Goal: Task Accomplishment & Management: Manage account settings

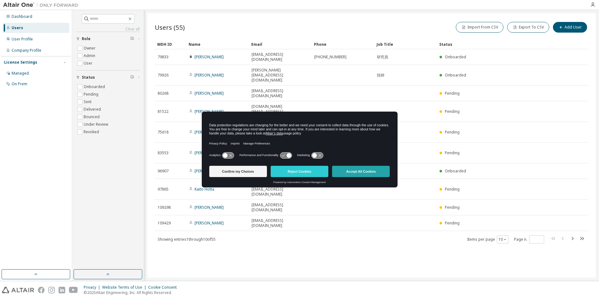
click at [376, 170] on button "Accept All Cookies" at bounding box center [361, 171] width 58 height 11
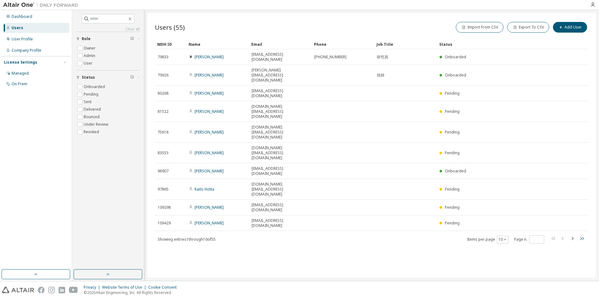
click at [580, 235] on icon "button" at bounding box center [582, 239] width 8 height 8
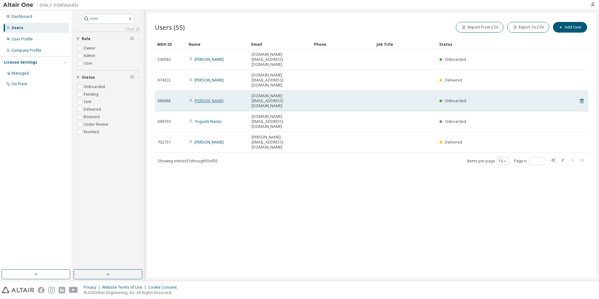
click at [216, 98] on link "[PERSON_NAME]" at bounding box center [208, 100] width 29 height 5
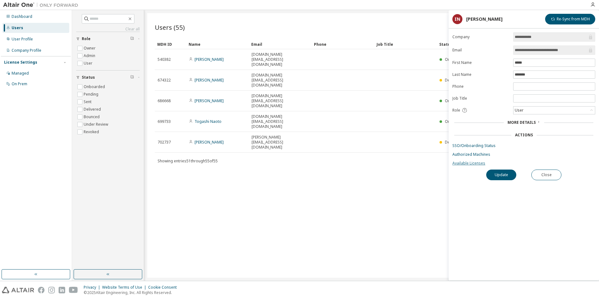
click at [468, 165] on link "Available Licenses" at bounding box center [523, 163] width 143 height 5
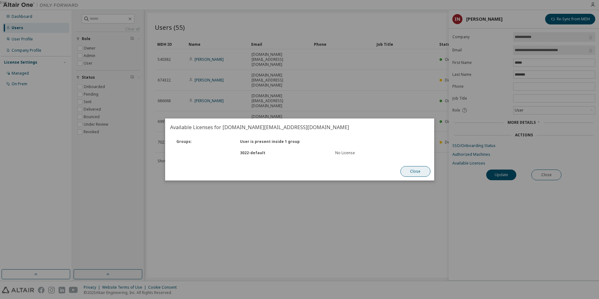
click at [414, 170] on button "Close" at bounding box center [415, 171] width 30 height 11
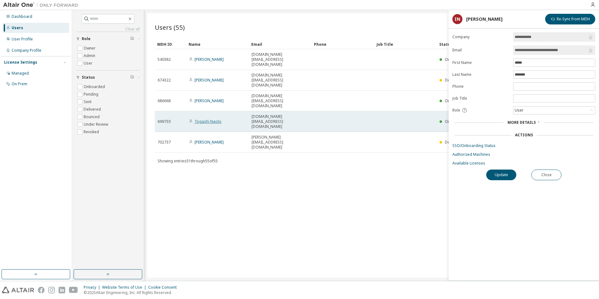
click at [210, 119] on link "Togashi Naoto" at bounding box center [207, 121] width 27 height 5
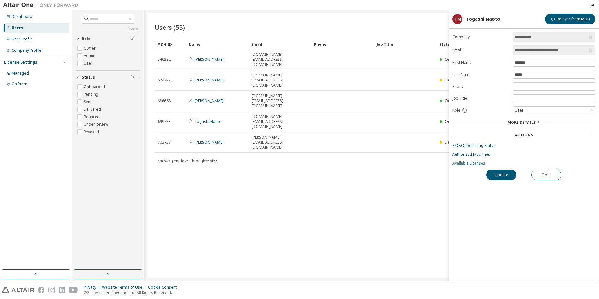
click at [467, 162] on link "Available Licenses" at bounding box center [523, 163] width 143 height 5
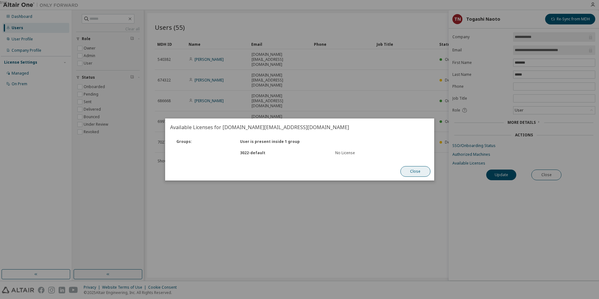
click at [418, 174] on button "Close" at bounding box center [415, 171] width 30 height 11
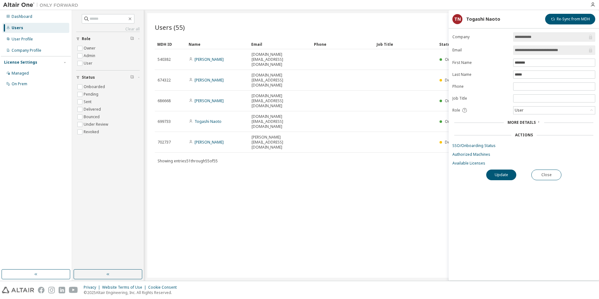
click at [390, 144] on div "Users (55) Import From CSV Export To CSV Add User Clear Load Save Save As Field…" at bounding box center [371, 145] width 448 height 264
click at [553, 173] on button "Close" at bounding box center [546, 174] width 30 height 11
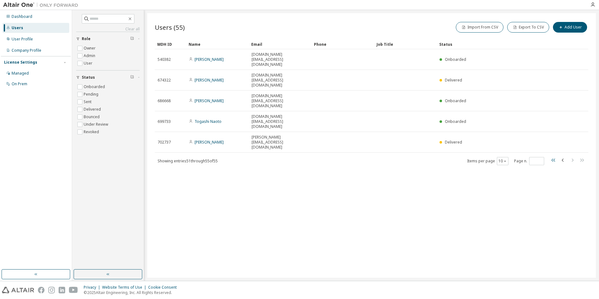
click at [551, 156] on icon "button" at bounding box center [554, 160] width 8 height 8
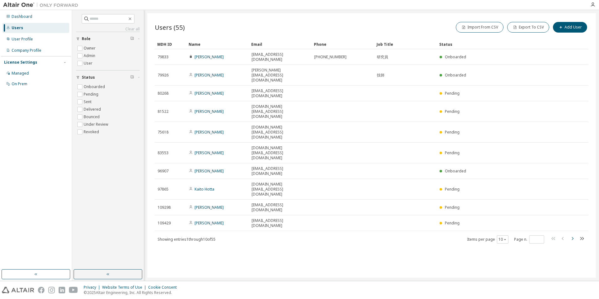
click at [571, 235] on icon "button" at bounding box center [572, 239] width 8 height 8
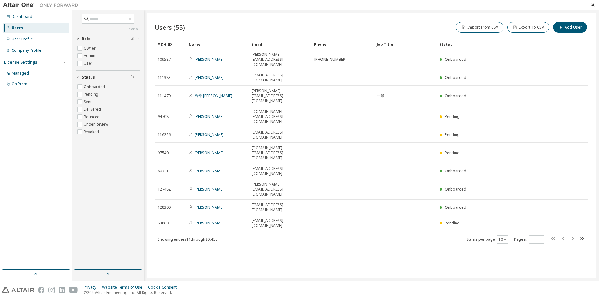
click at [572, 163] on div "MDH ID Name Email Phone Job Title Status 109587 [PERSON_NAME] [PERSON_NAME][EMA…" at bounding box center [371, 141] width 433 height 204
click at [571, 235] on icon "button" at bounding box center [572, 239] width 8 height 8
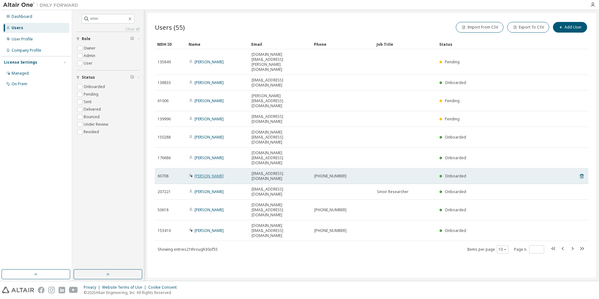
click at [213, 173] on link "[PERSON_NAME]" at bounding box center [208, 175] width 29 height 5
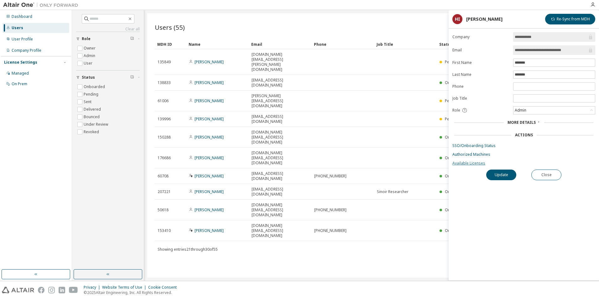
click at [478, 162] on link "Available Licenses" at bounding box center [523, 163] width 143 height 5
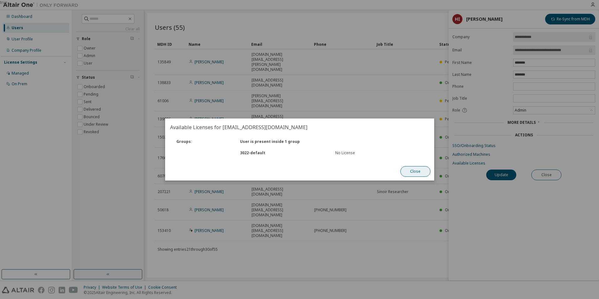
click at [422, 172] on button "Close" at bounding box center [415, 171] width 30 height 11
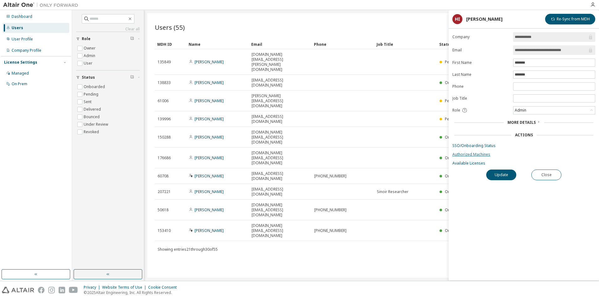
click at [470, 154] on link "Authorized Machines" at bounding box center [523, 154] width 143 height 5
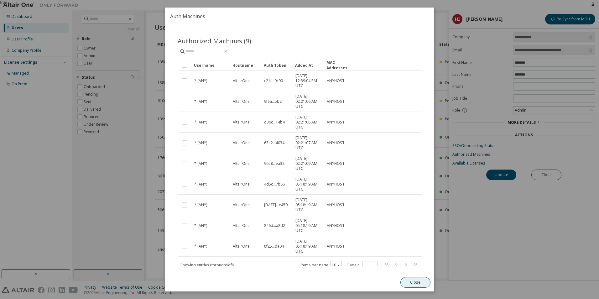
click at [413, 277] on button "Close" at bounding box center [415, 282] width 30 height 11
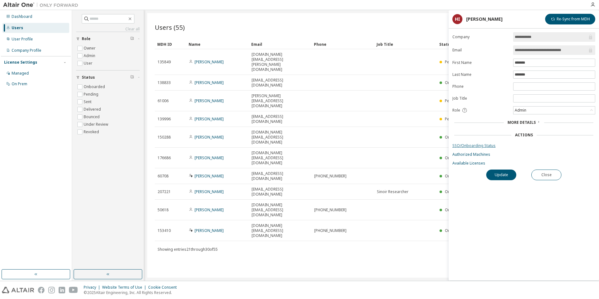
click at [480, 144] on link "SSO/Onboarding Status" at bounding box center [523, 145] width 143 height 5
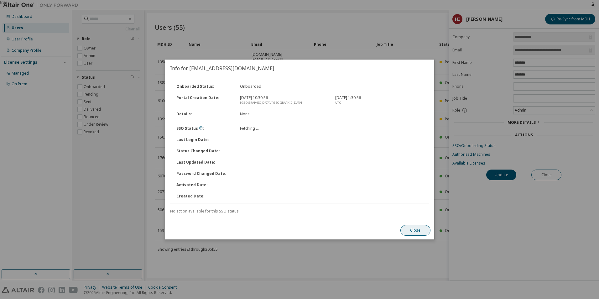
click at [413, 235] on button "Close" at bounding box center [415, 230] width 30 height 11
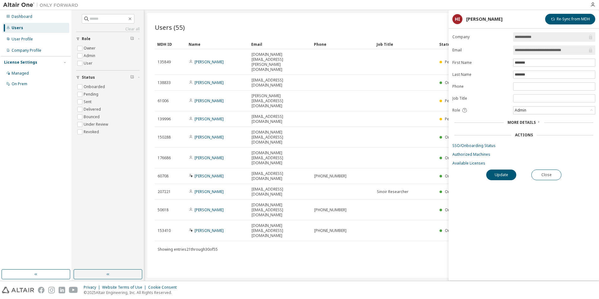
click at [417, 200] on div "Users (55) Import From CSV Export To CSV Add User Clear Load Save Save As Field…" at bounding box center [371, 145] width 448 height 264
click at [546, 173] on button "Close" at bounding box center [546, 174] width 30 height 11
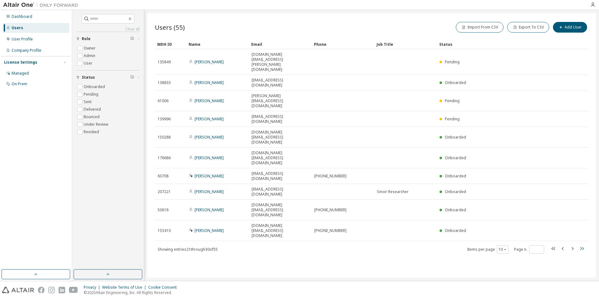
click at [581, 247] on icon "button" at bounding box center [582, 248] width 4 height 3
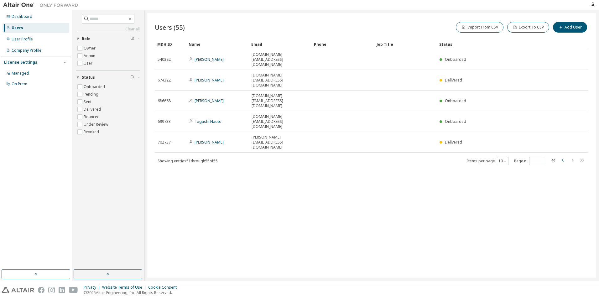
click at [564, 156] on icon "button" at bounding box center [563, 160] width 8 height 8
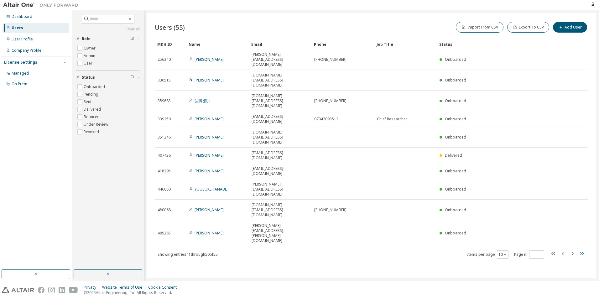
click at [581, 250] on icon "button" at bounding box center [582, 254] width 8 height 8
type input "*"
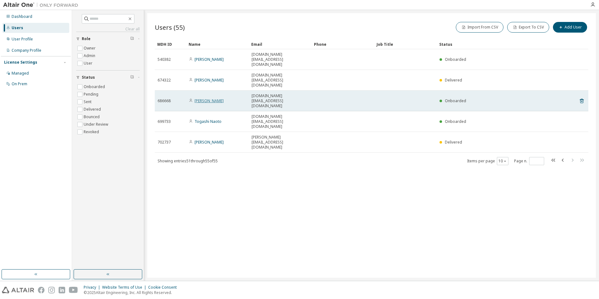
click at [217, 98] on link "[PERSON_NAME]" at bounding box center [208, 100] width 29 height 5
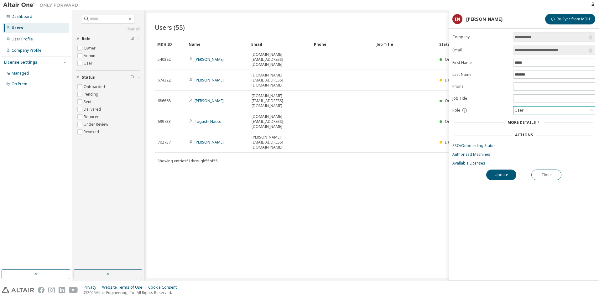
click at [594, 112] on div "User" at bounding box center [553, 110] width 81 height 8
click at [394, 144] on div "Users (55) Import From CSV Export To CSV Add User Clear Load Save Save As Field…" at bounding box center [371, 145] width 448 height 264
click at [313, 157] on div "Users (55) Import From CSV Export To CSV Add User Clear Load Save Save As Field…" at bounding box center [371, 145] width 448 height 264
